Goal: Transaction & Acquisition: Purchase product/service

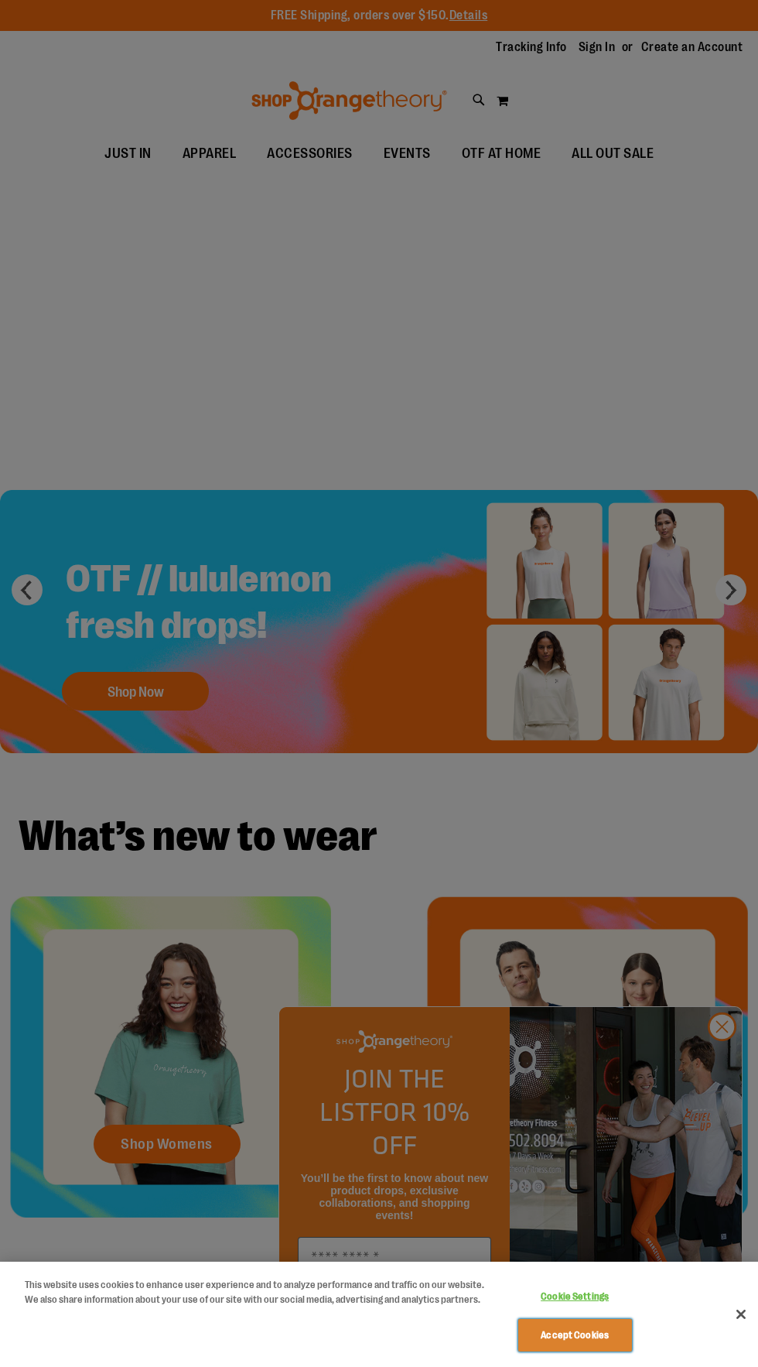
click at [612, 1348] on button "Accept Cookies" at bounding box center [576, 1335] width 114 height 33
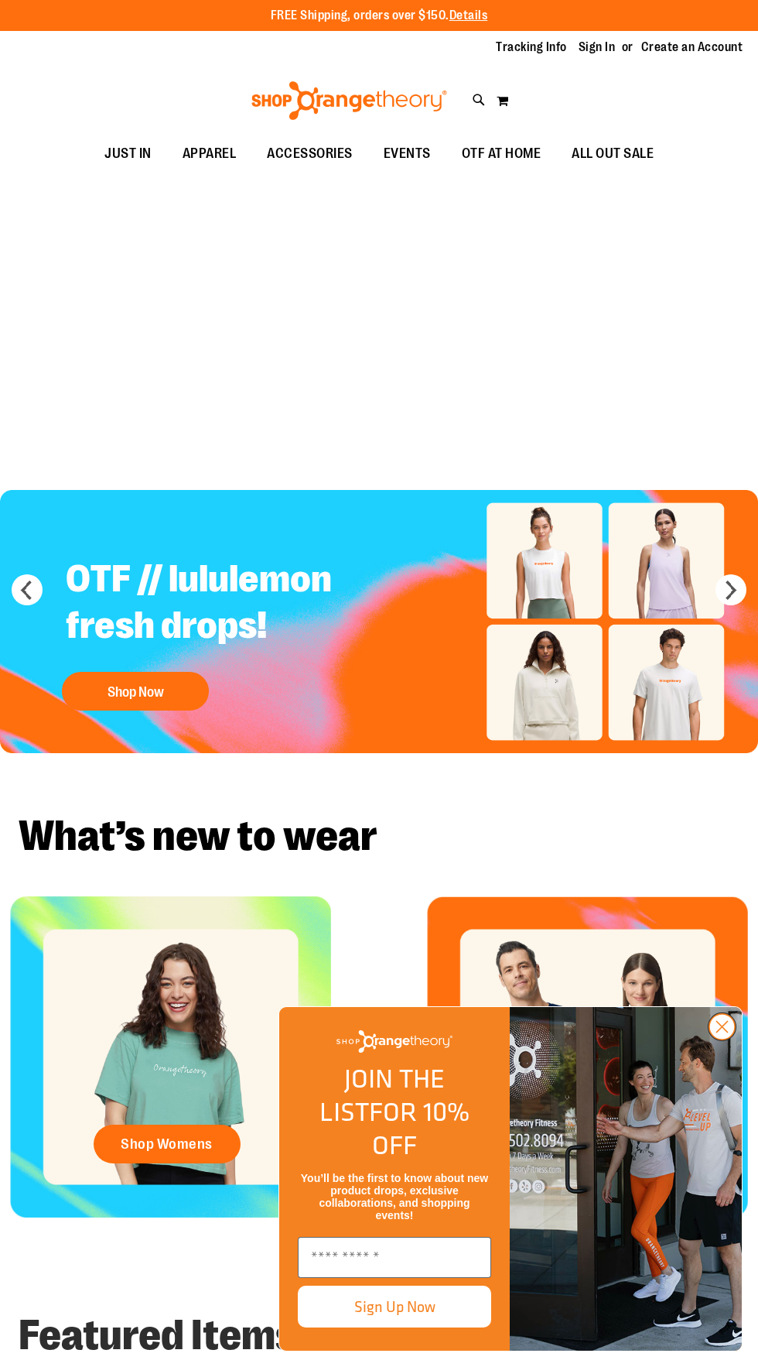
click at [724, 1039] on circle "Close dialog" at bounding box center [723, 1027] width 26 height 26
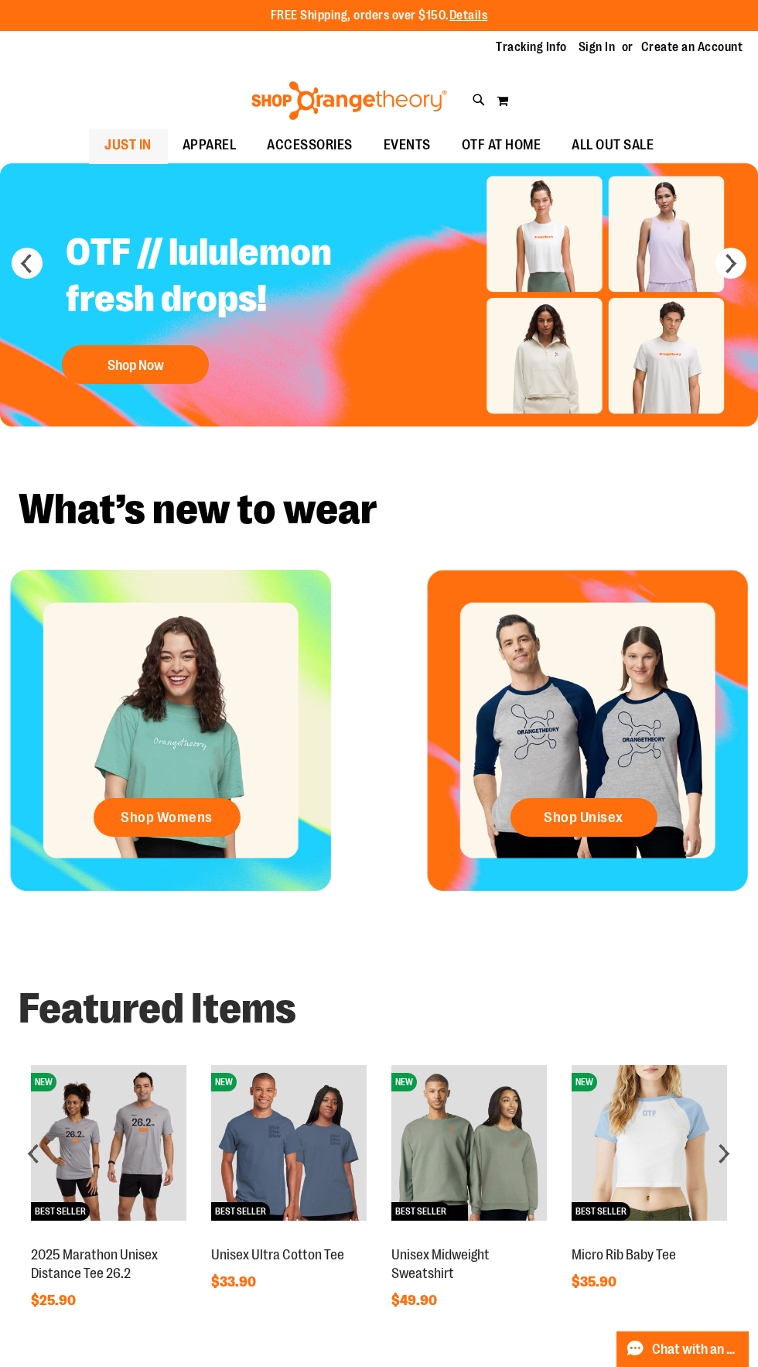
click at [104, 147] on span "JUST IN" at bounding box center [127, 145] width 47 height 35
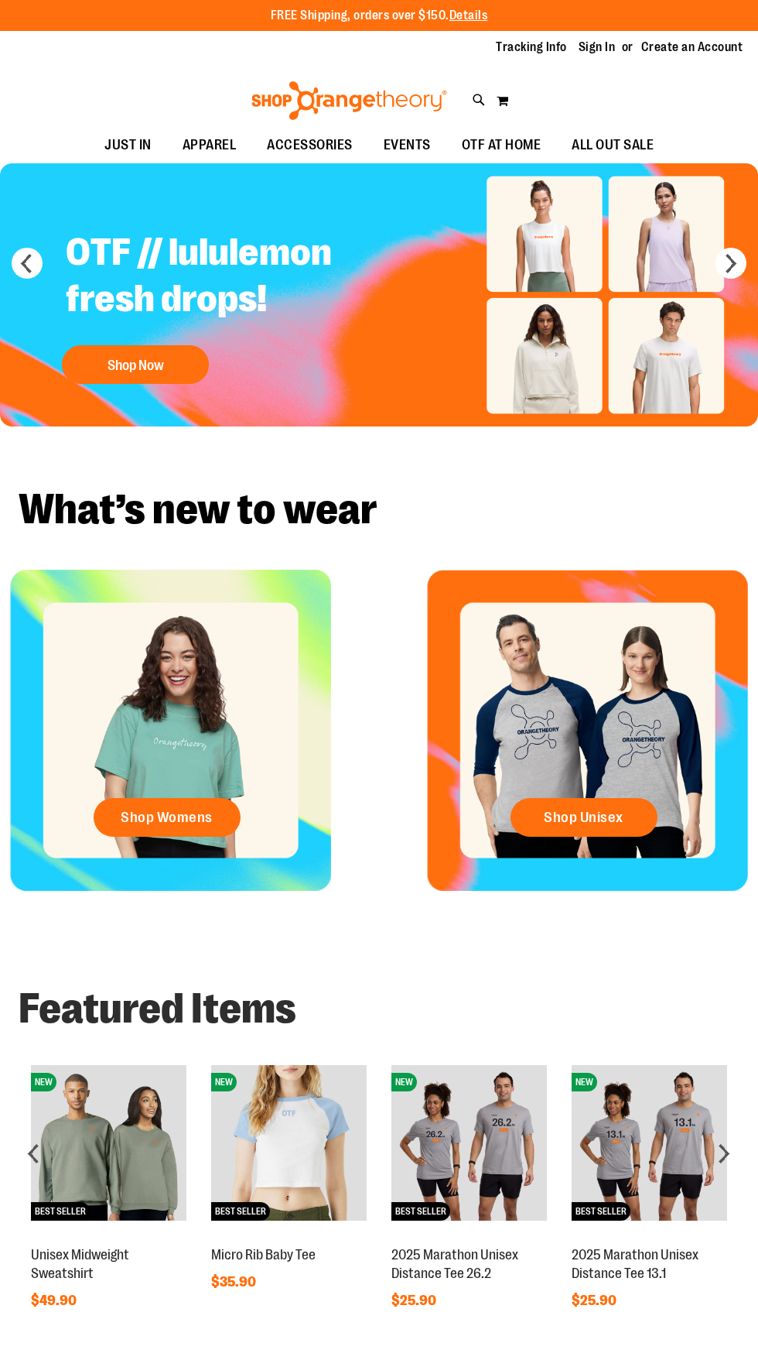
click at [135, 877] on div "Shop Womens" at bounding box center [170, 730] width 341 height 321
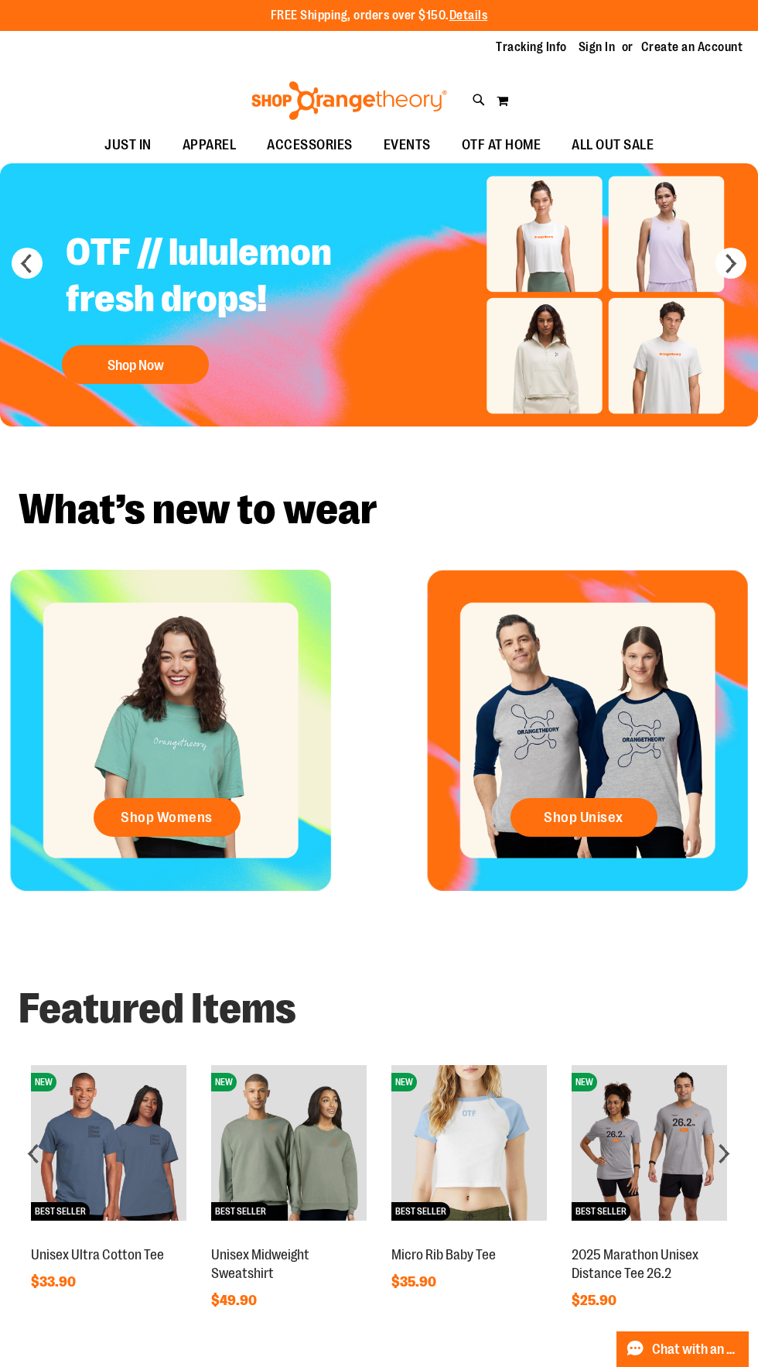
click at [97, 720] on div "Shop Womens" at bounding box center [170, 730] width 341 height 321
click at [135, 810] on span "Shop Womens" at bounding box center [167, 817] width 92 height 17
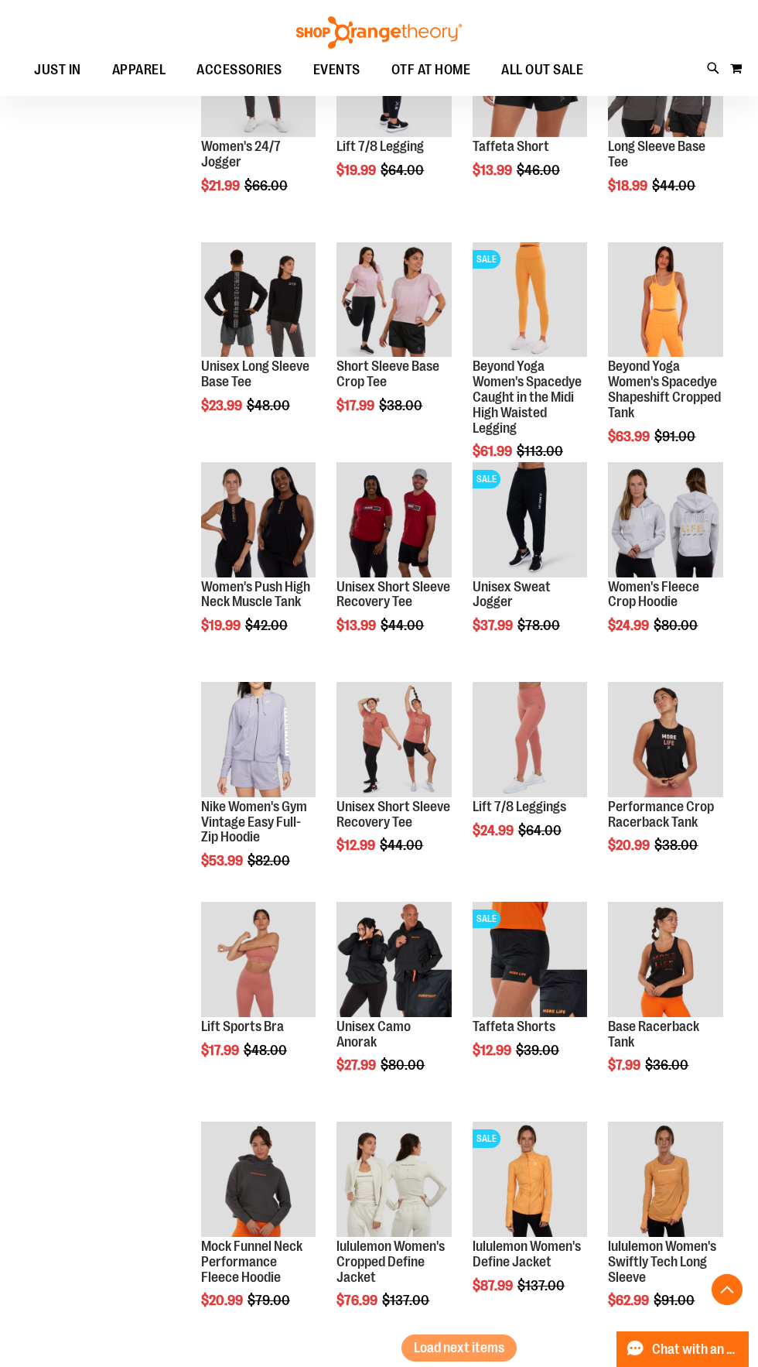
scroll to position [961, 0]
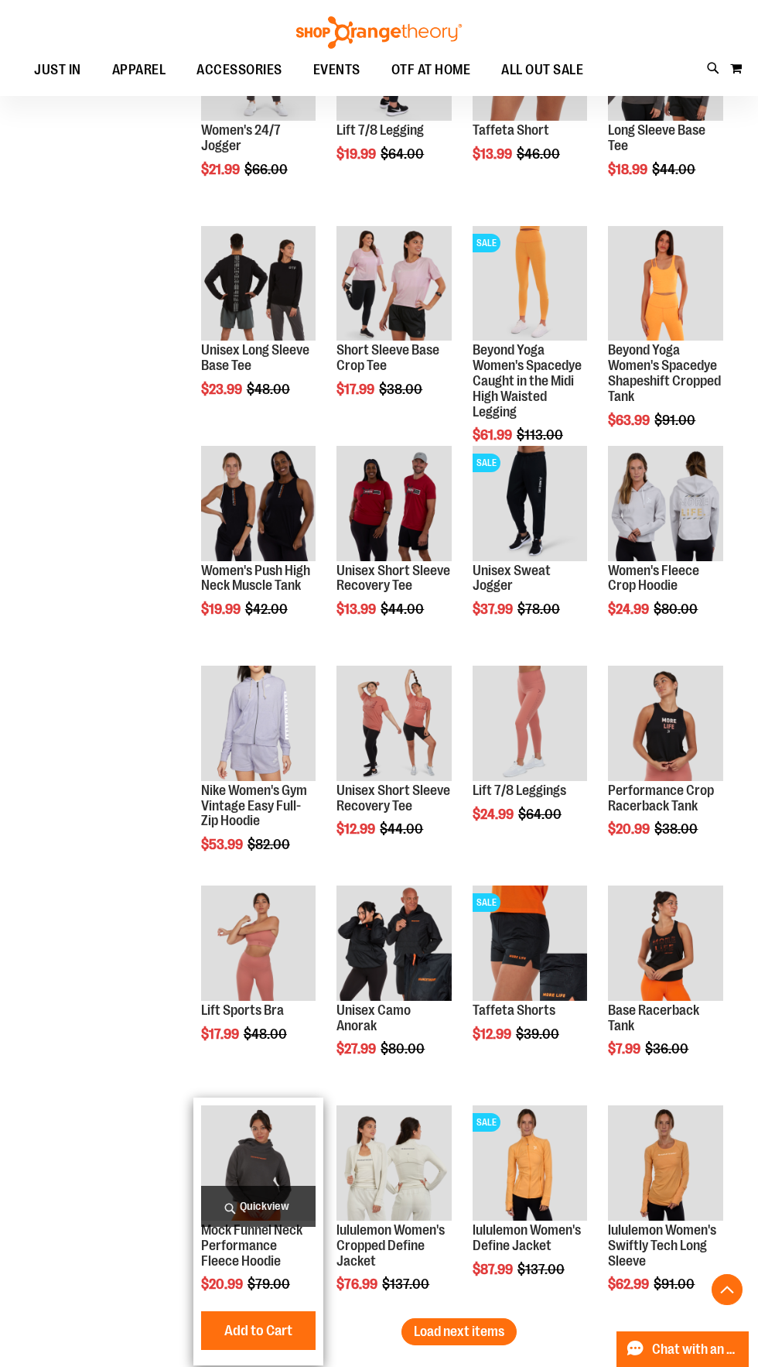
click at [212, 1167] on img "product" at bounding box center [258, 1162] width 115 height 115
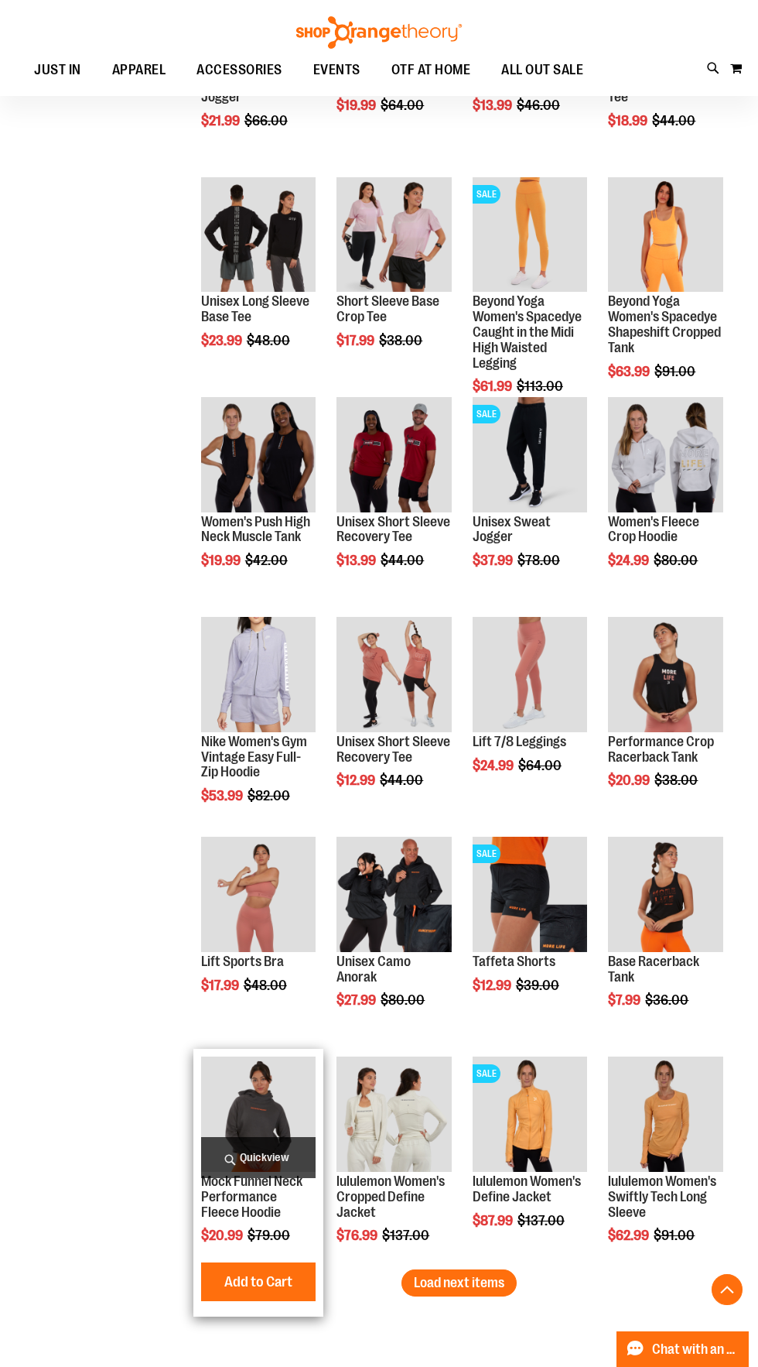
scroll to position [1078, 0]
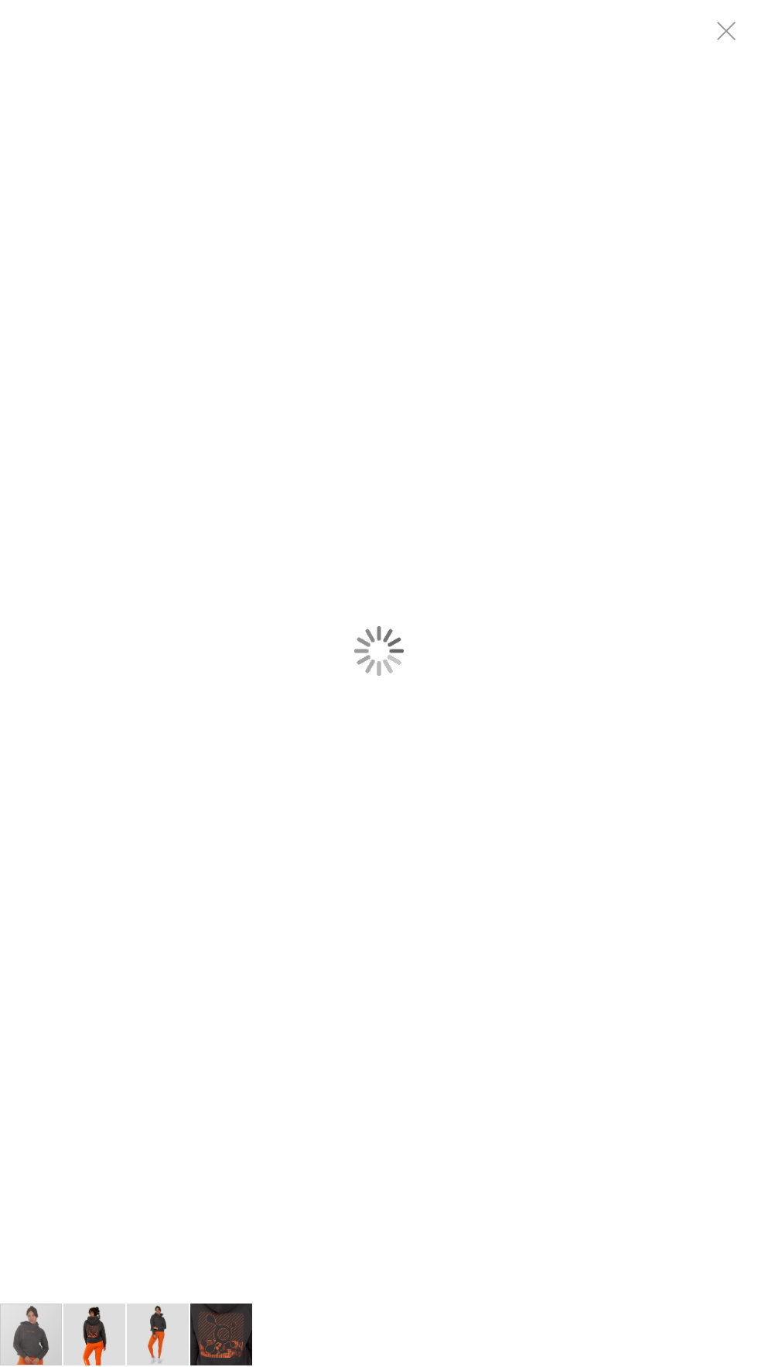
click at [151, 459] on div "carousel" at bounding box center [379, 651] width 758 height 1302
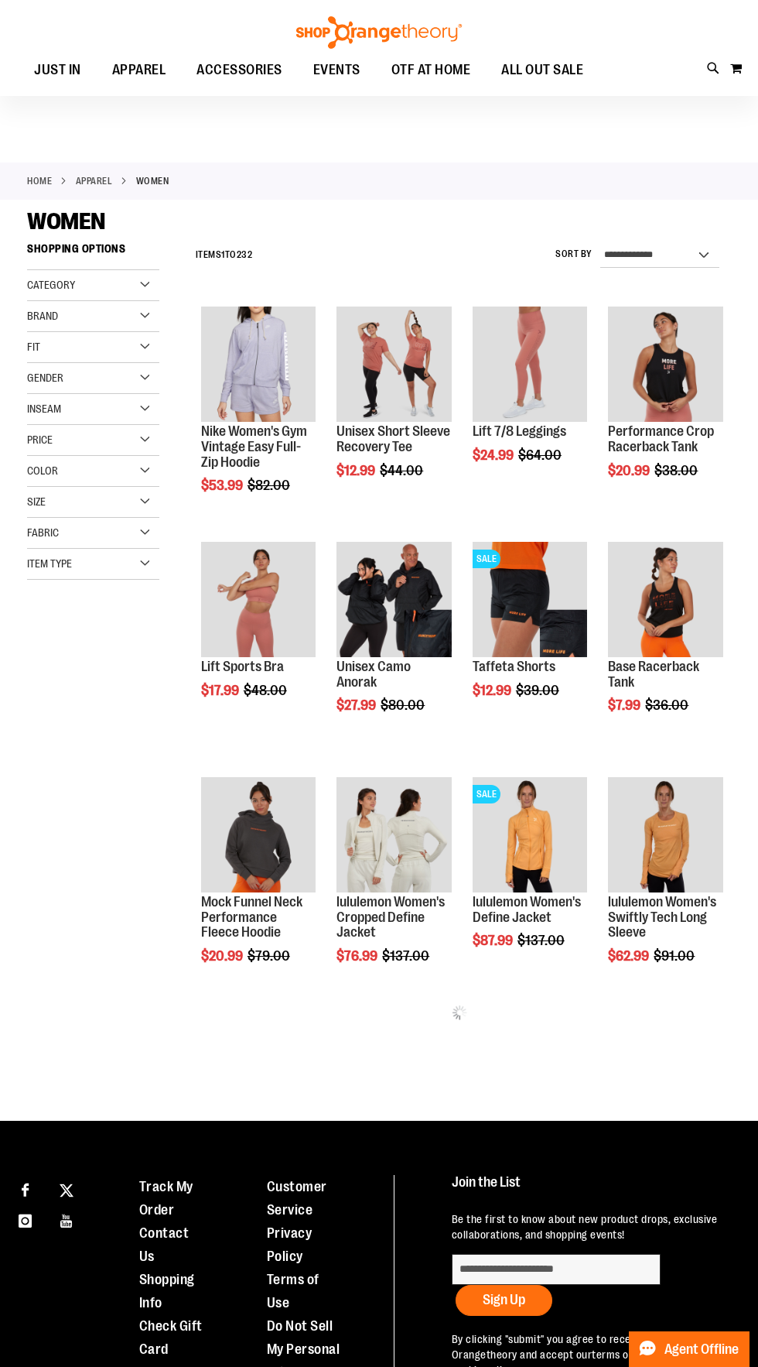
scroll to position [159, 0]
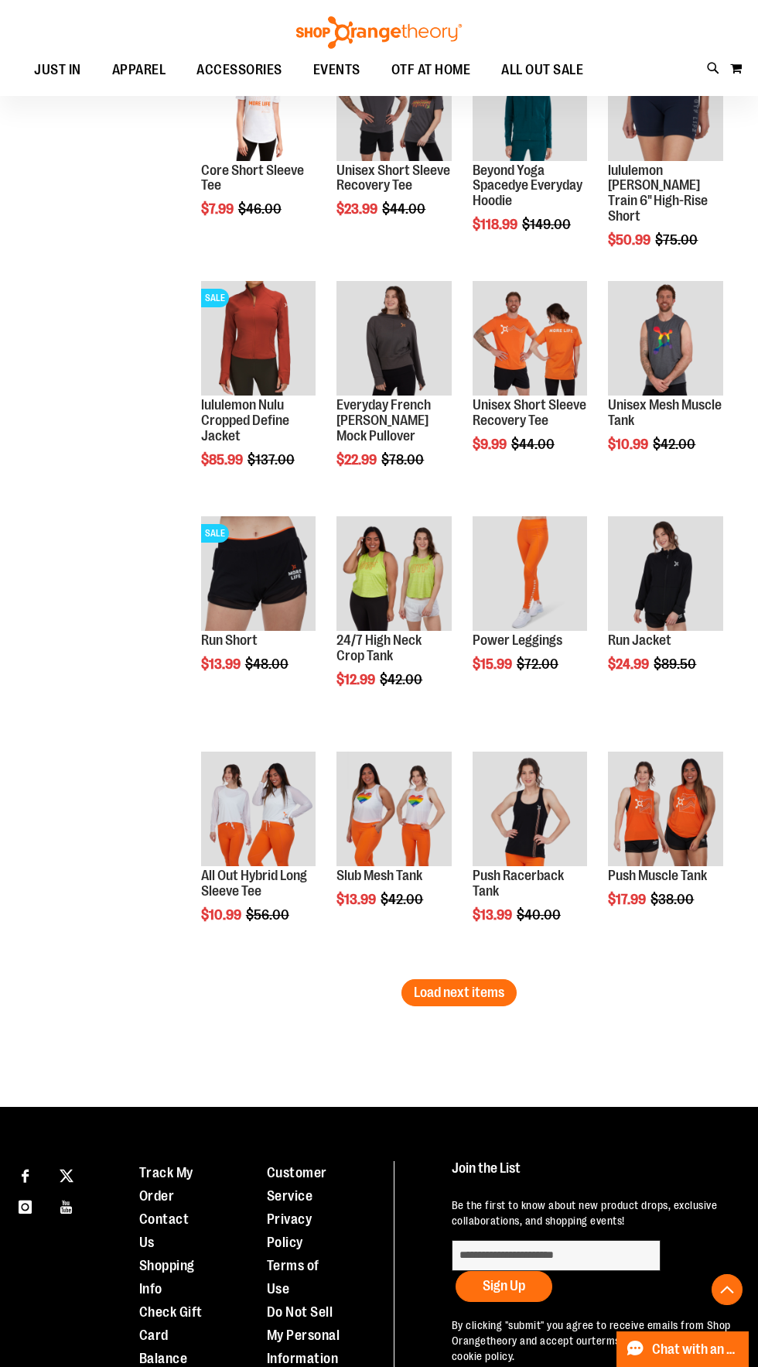
scroll to position [1503, 0]
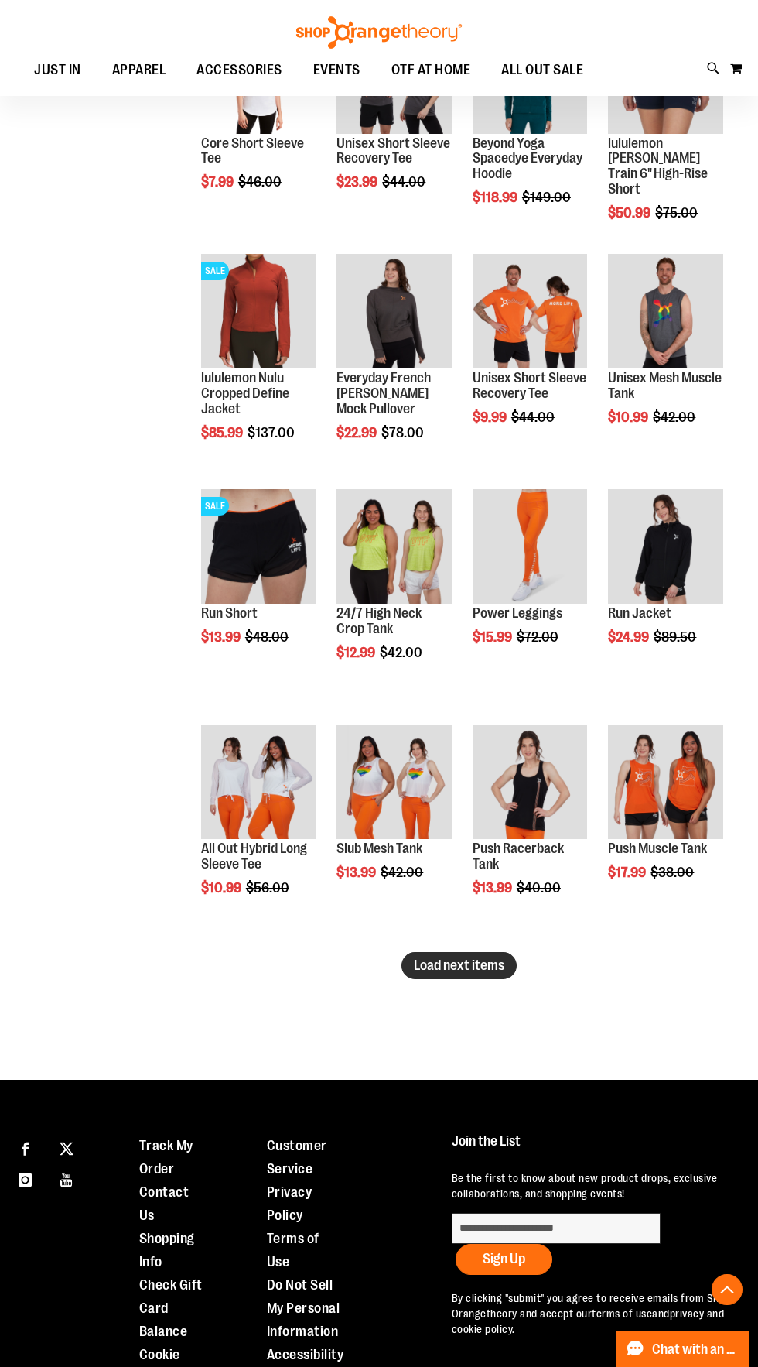
click at [472, 957] on span "Load next items" at bounding box center [459, 964] width 91 height 15
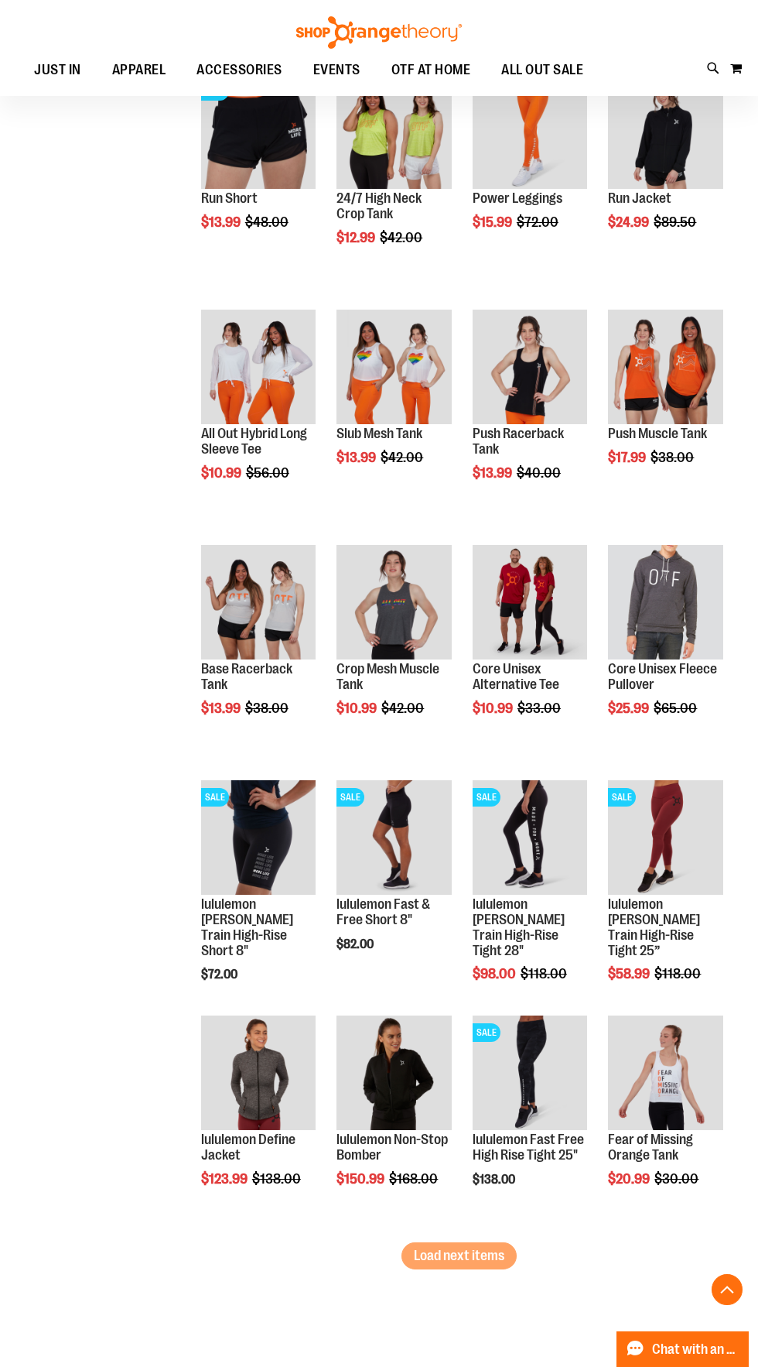
scroll to position [1921, 0]
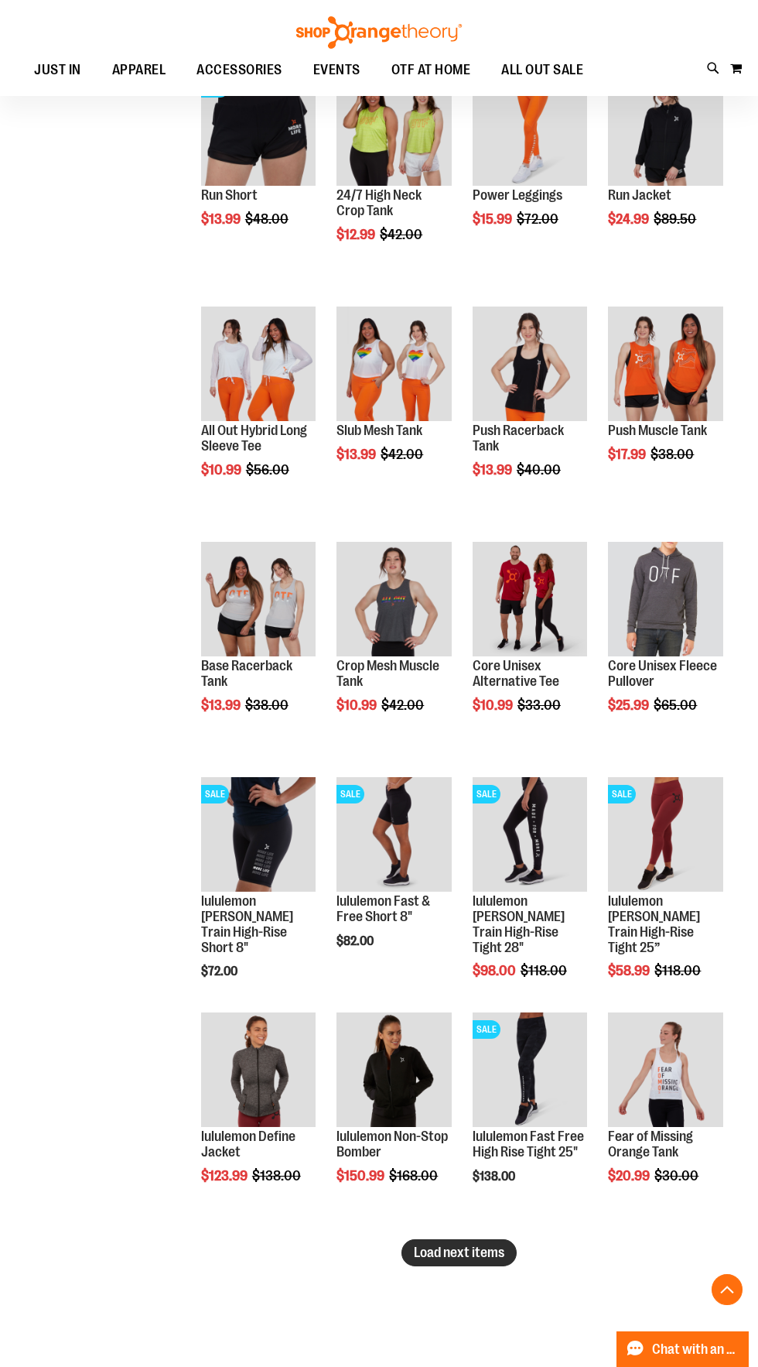
click at [427, 1257] on span "Load next items" at bounding box center [459, 1252] width 91 height 15
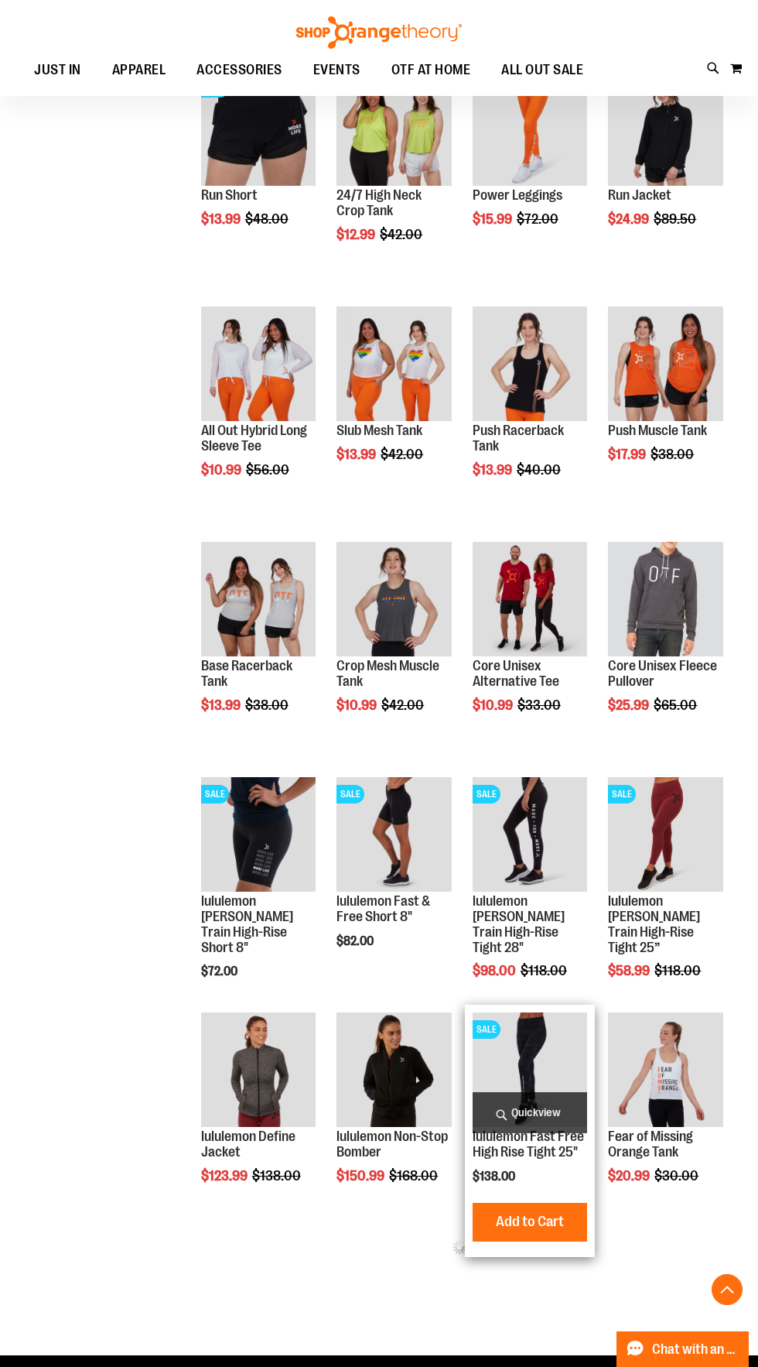
click at [532, 1066] on img "product" at bounding box center [530, 1069] width 115 height 115
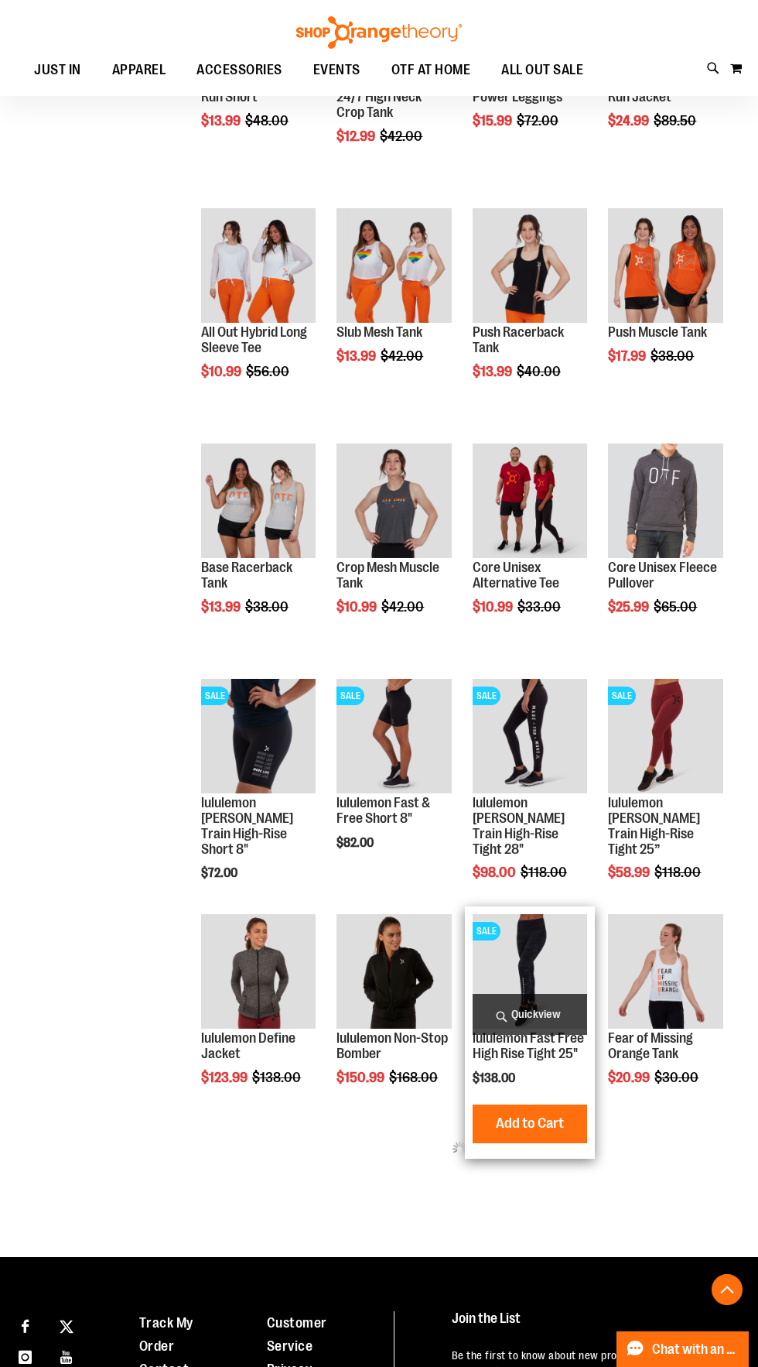
scroll to position [2039, 0]
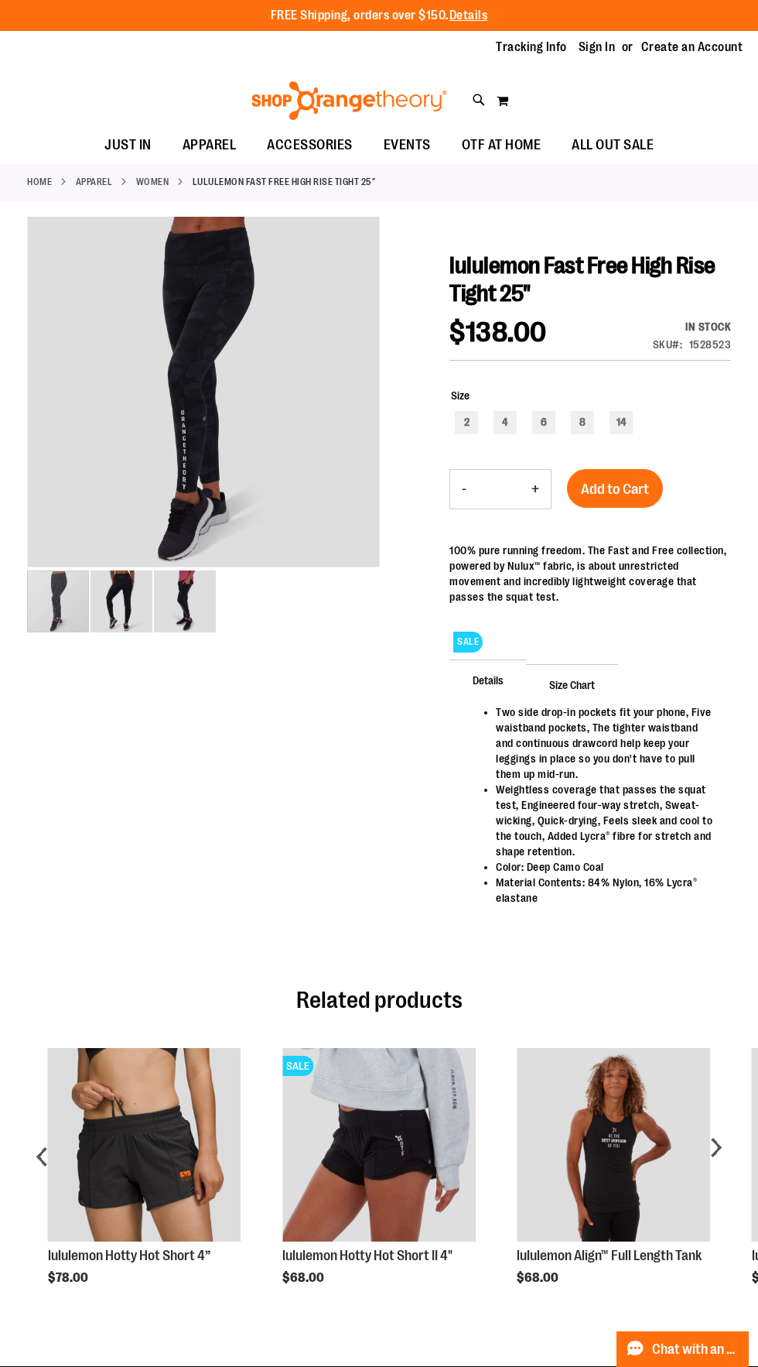
click at [126, 599] on img "image 2 of 3" at bounding box center [122, 601] width 62 height 62
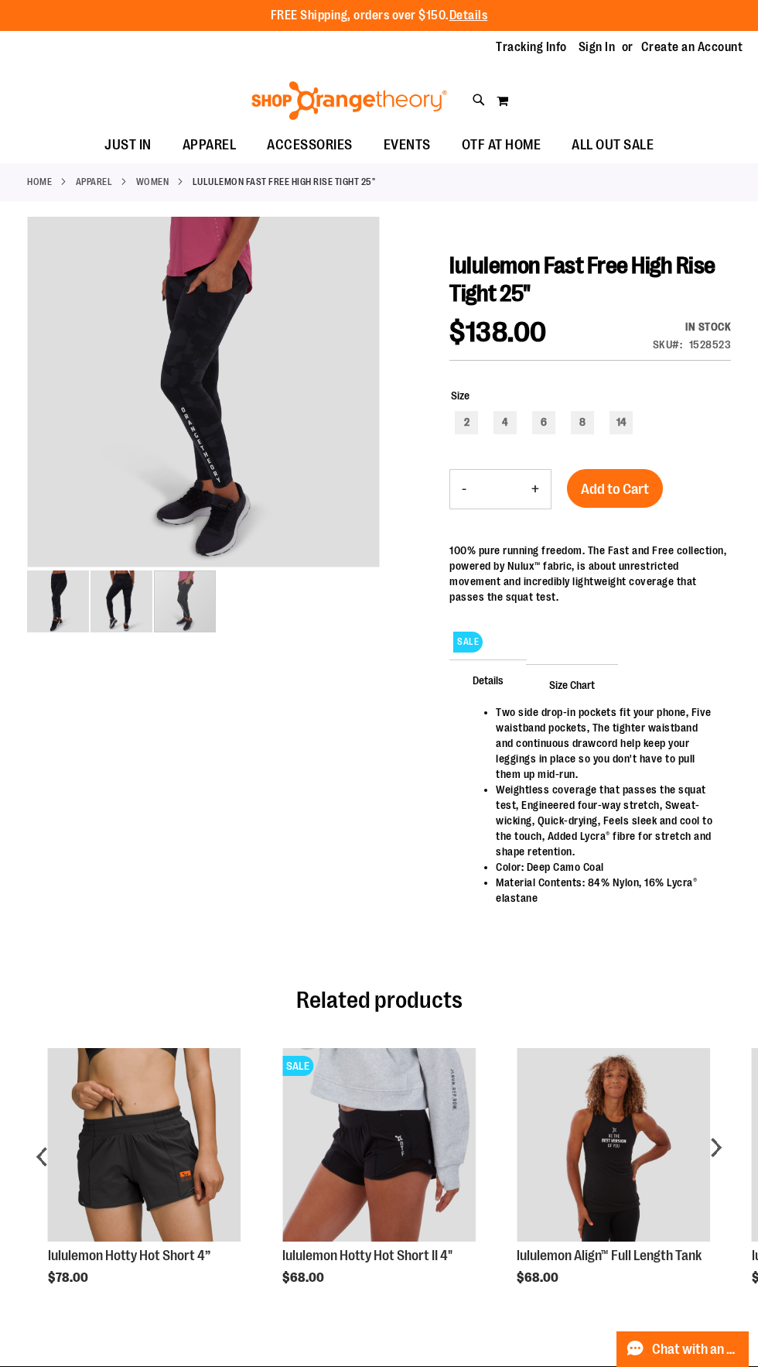
click at [180, 586] on div "carousel" at bounding box center [185, 601] width 62 height 62
click at [538, 424] on div "6" at bounding box center [543, 422] width 23 height 23
type input "***"
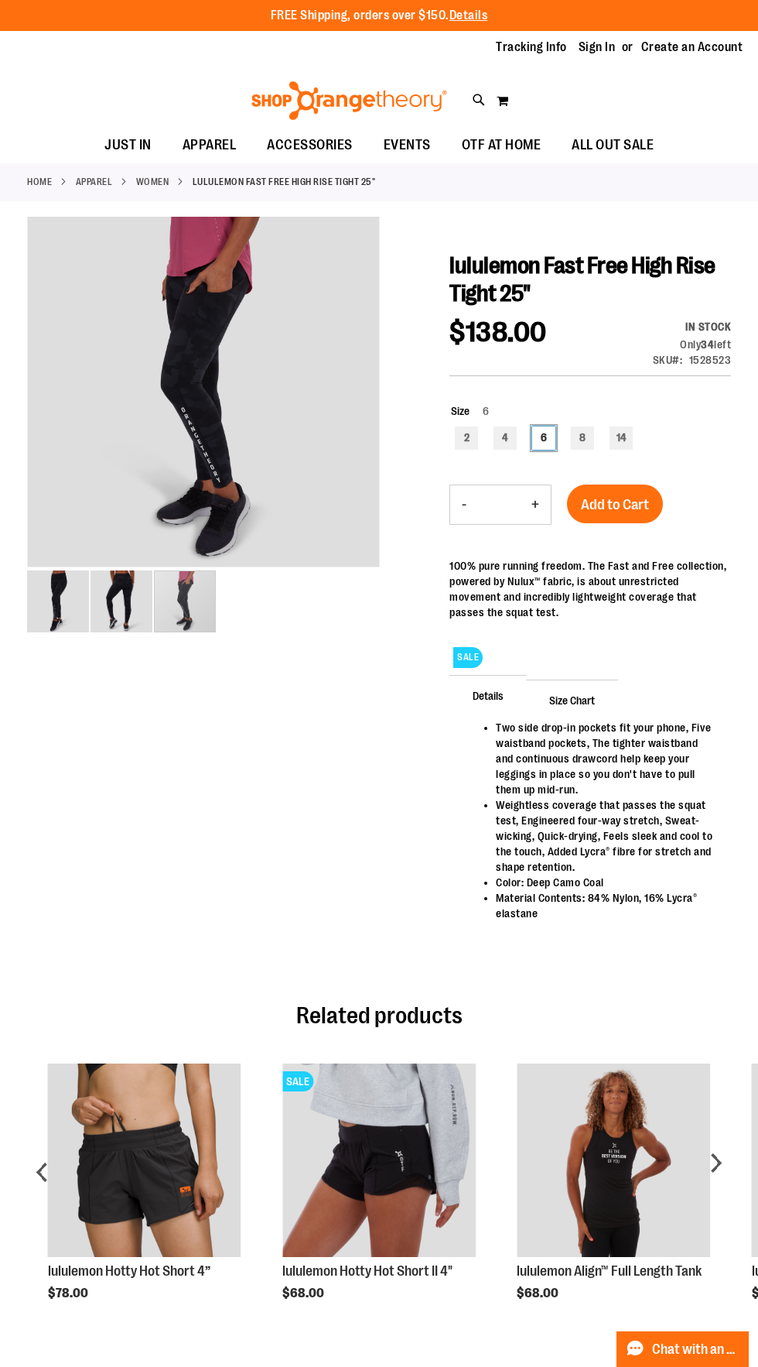
click at [104, 489] on div "carousel" at bounding box center [203, 393] width 352 height 352
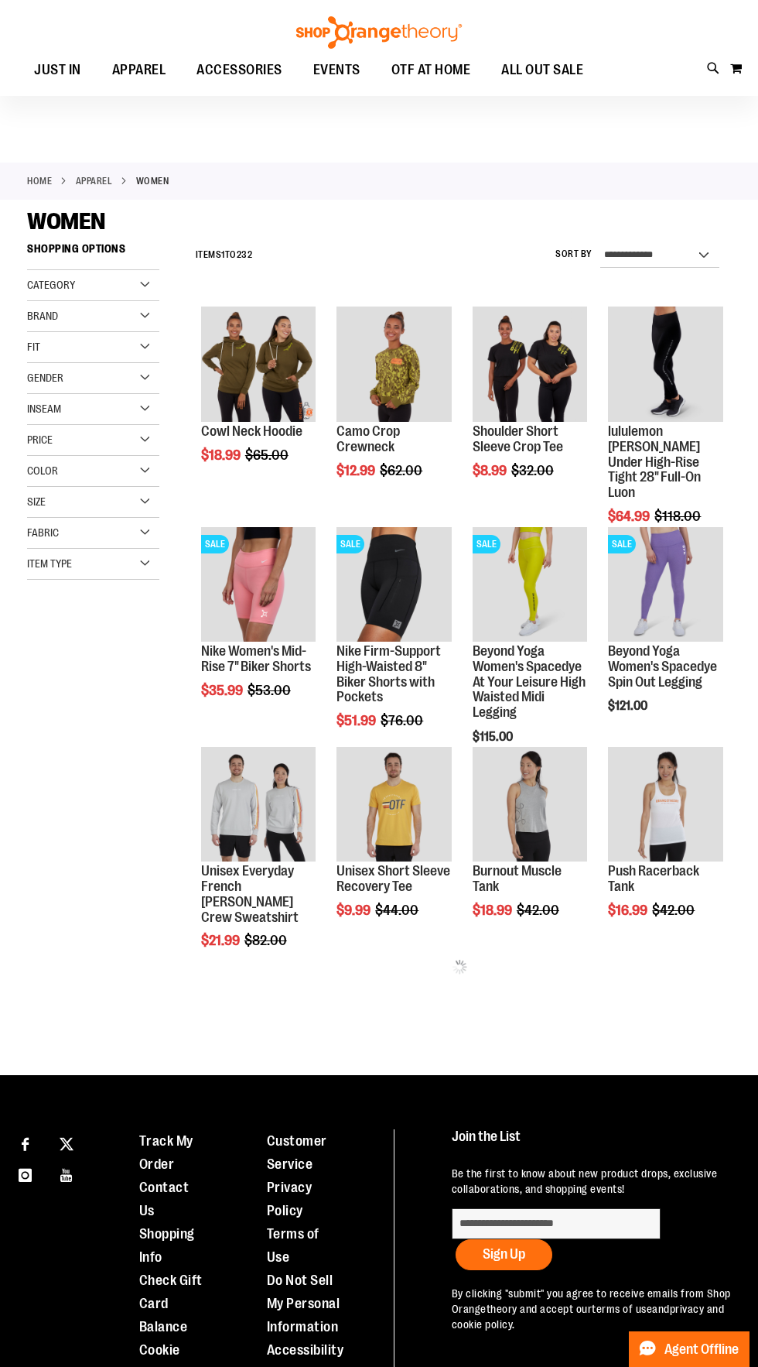
scroll to position [117, 0]
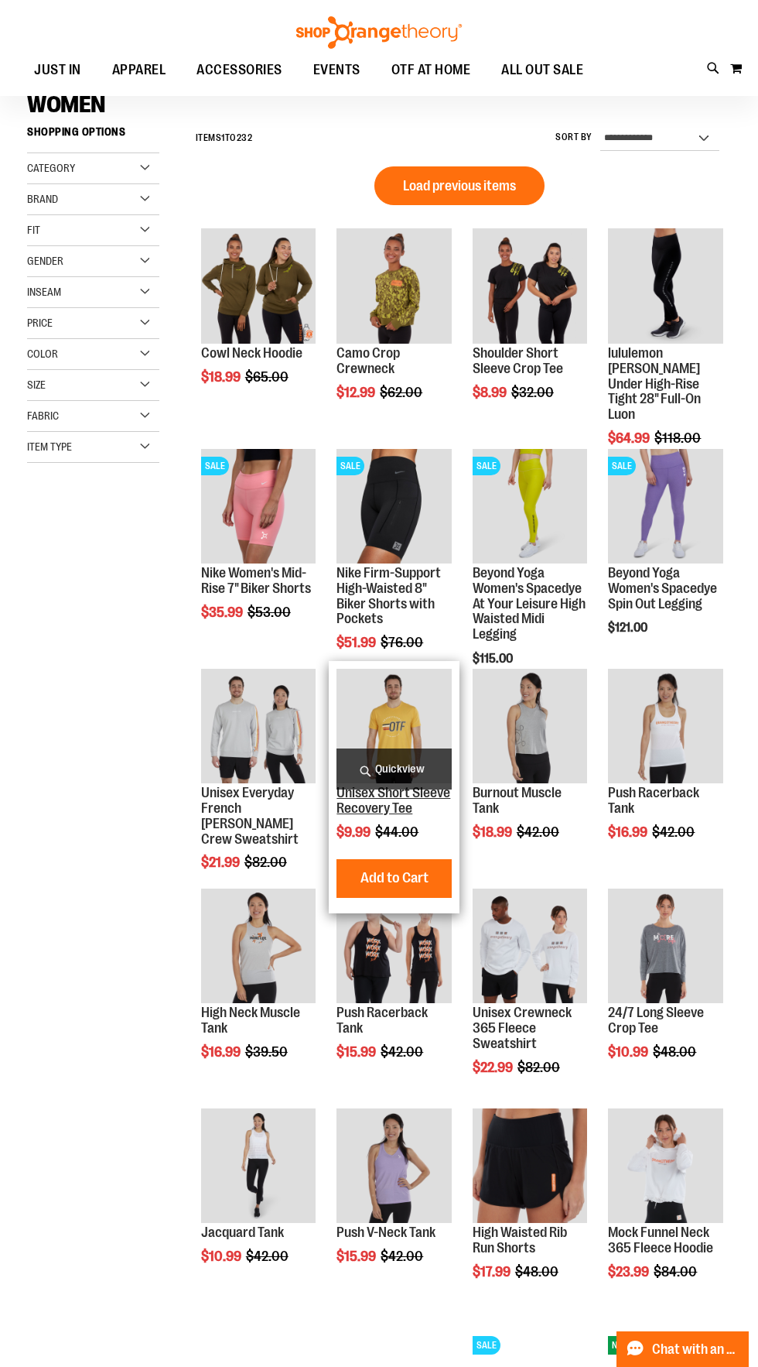
click at [374, 793] on link "Unisex Short Sleeve Recovery Tee" at bounding box center [394, 800] width 114 height 31
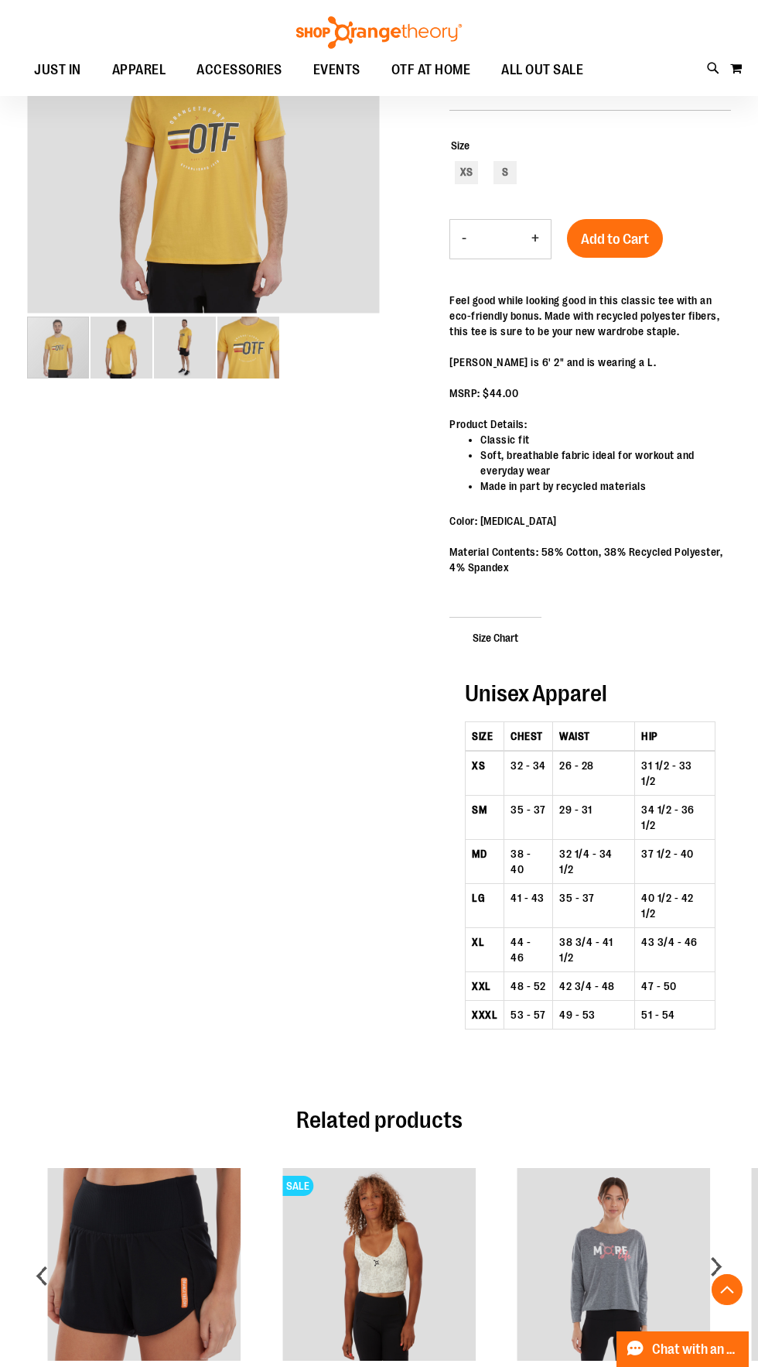
scroll to position [277, 0]
